Goal: Information Seeking & Learning: Learn about a topic

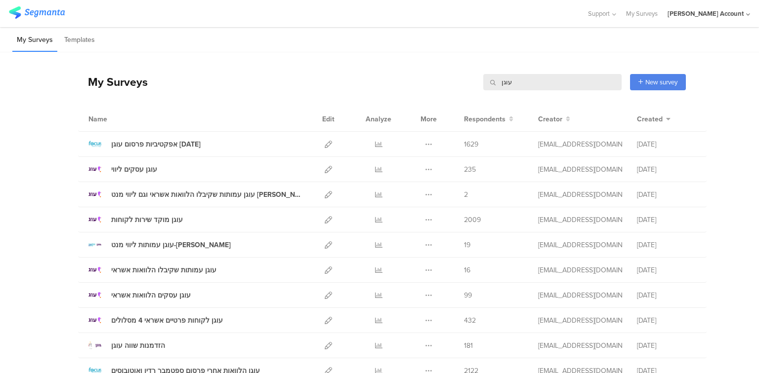
click at [500, 85] on input "עוגן" at bounding box center [552, 82] width 138 height 16
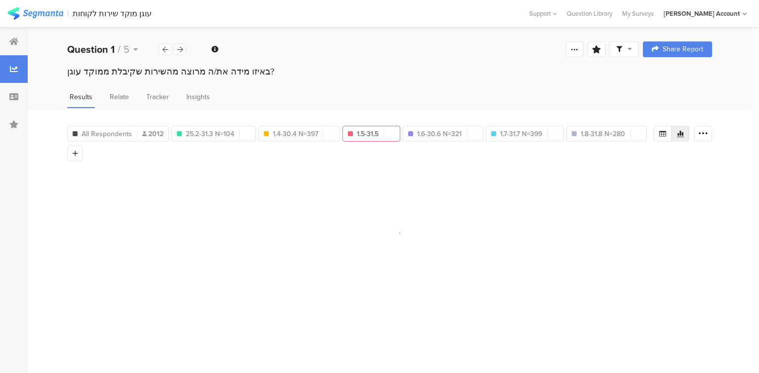
click at [129, 132] on span "All Respondents" at bounding box center [107, 134] width 50 height 10
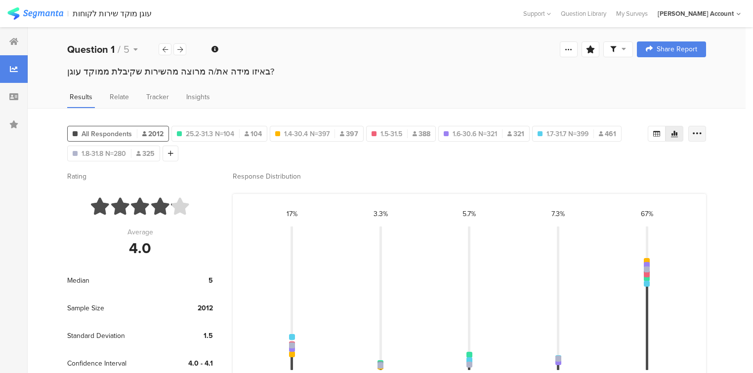
click at [702, 130] on icon at bounding box center [697, 134] width 10 height 10
